Goal: Find contact information: Find contact information

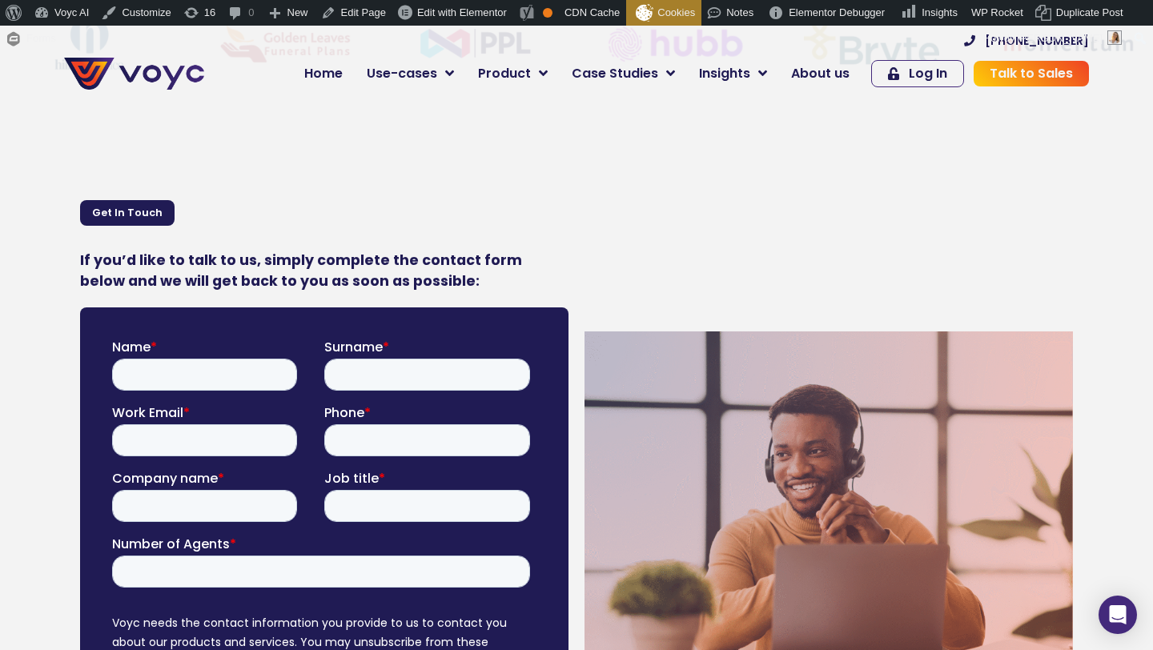
scroll to position [547, 0]
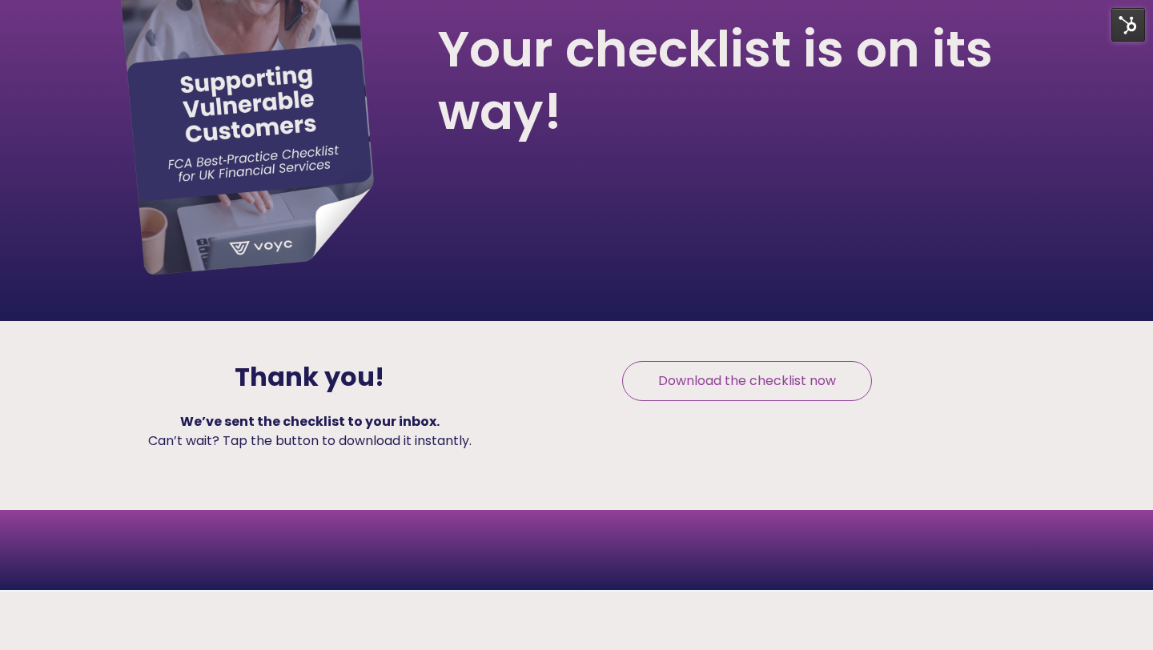
scroll to position [94, 0]
